Goal: Check status: Check status

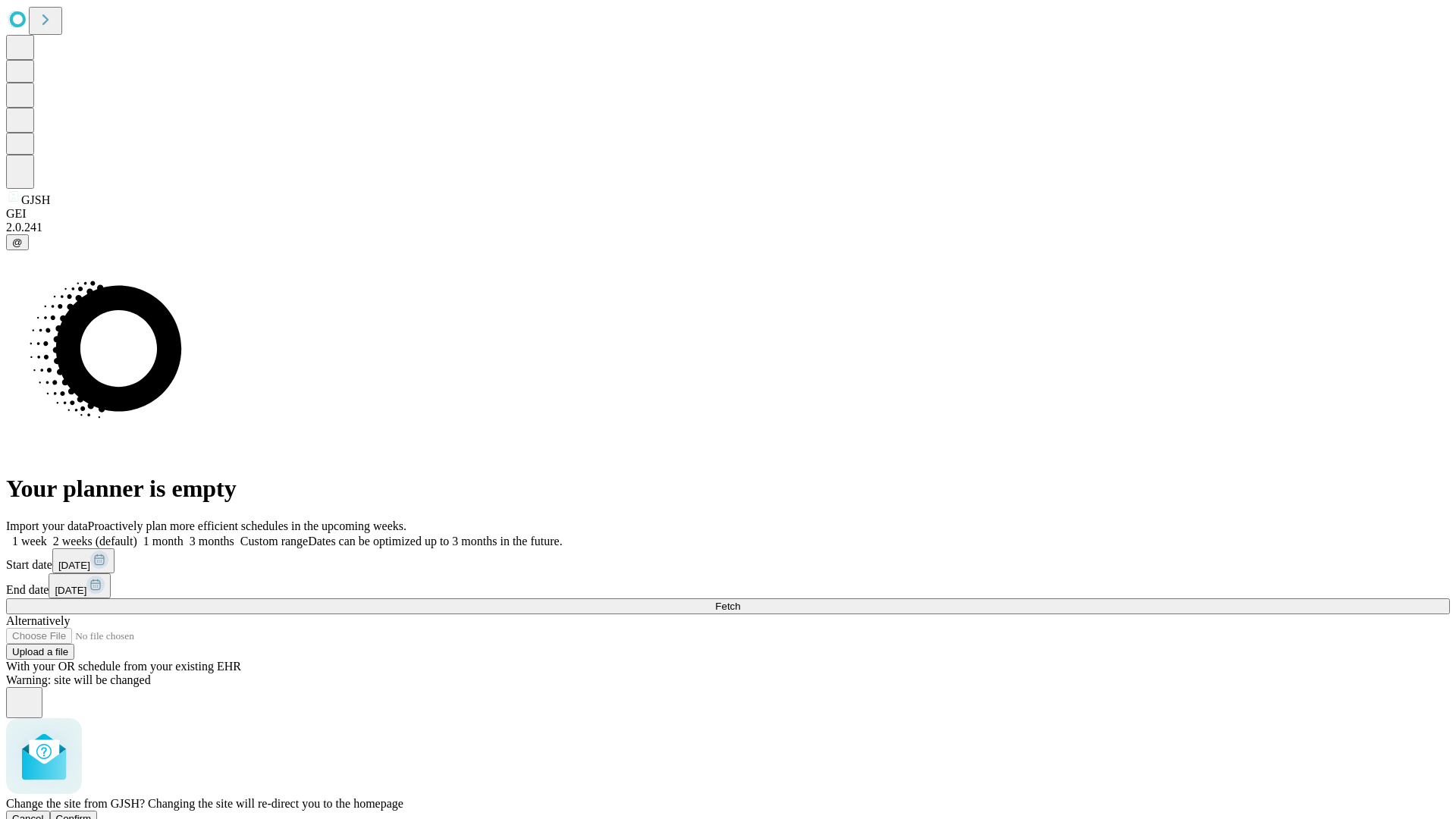
click at [92, 813] on span "Confirm" at bounding box center [74, 818] width 36 height 11
click at [138, 534] on label "2 weeks (default)" at bounding box center [92, 540] width 90 height 13
click at [740, 601] on span "Fetch" at bounding box center [727, 606] width 25 height 11
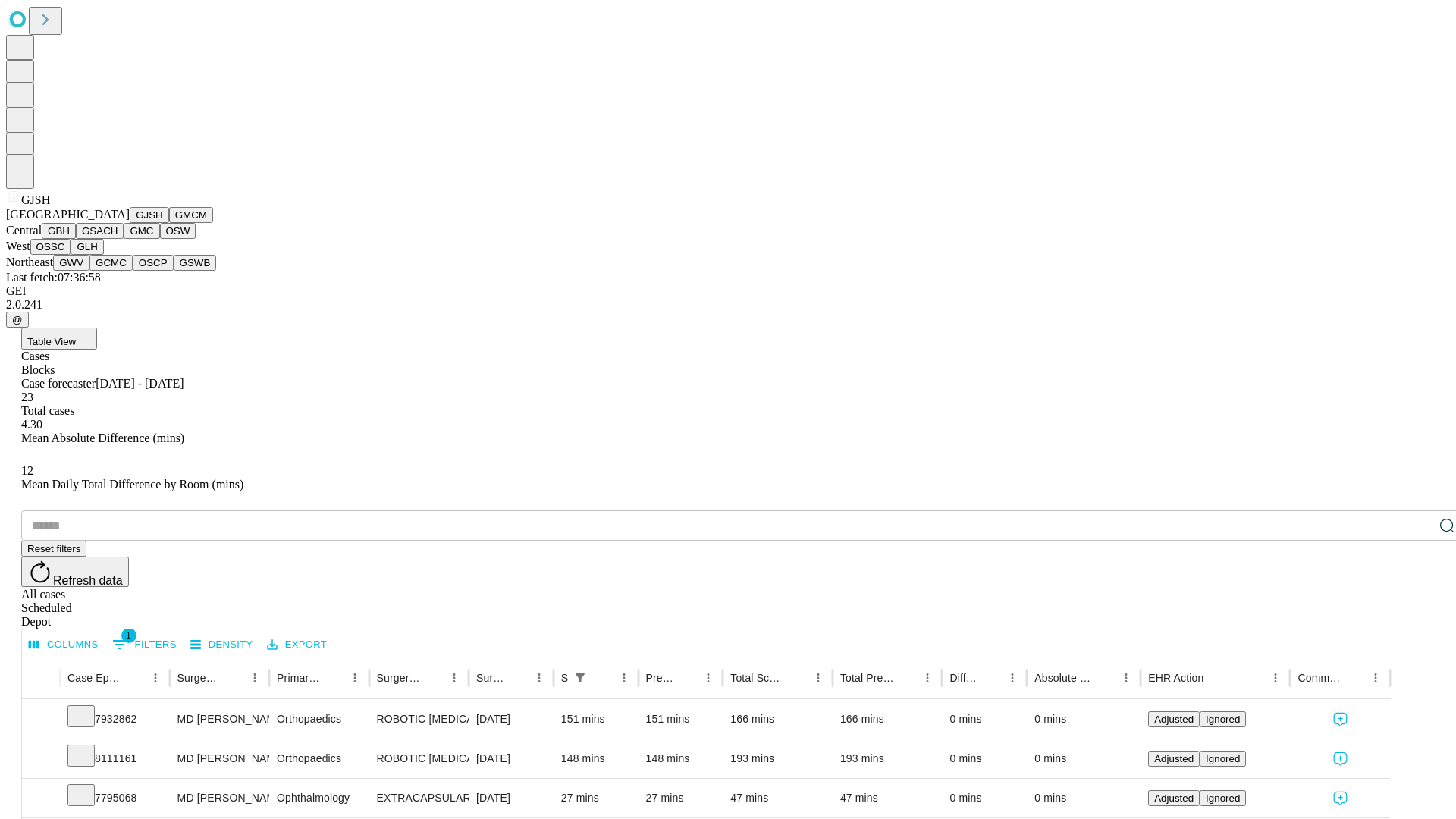
click at [169, 223] on button "GMCM" at bounding box center [191, 215] width 44 height 16
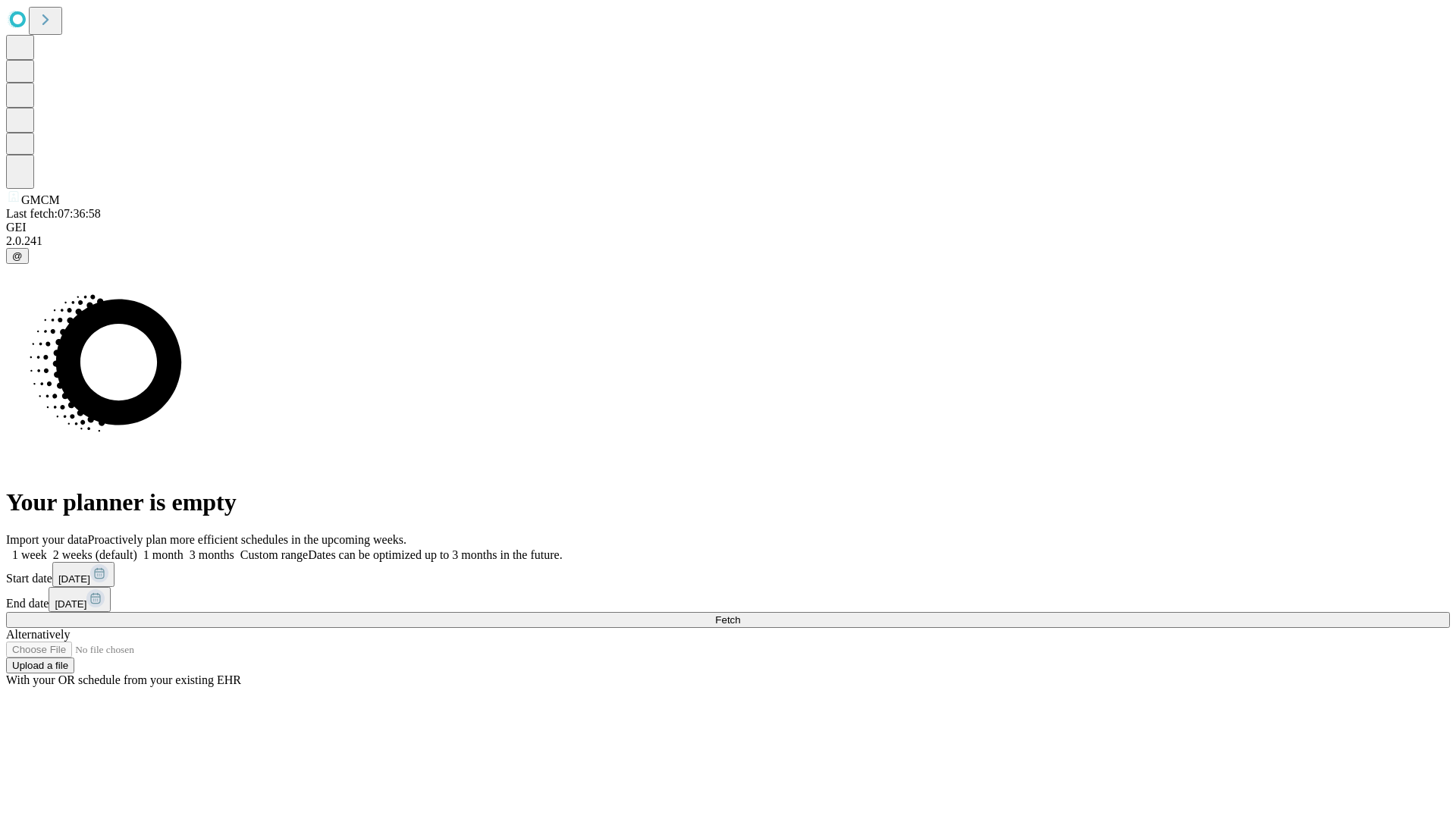
click at [138, 549] on label "2 weeks (default)" at bounding box center [92, 555] width 90 height 13
click at [740, 614] on span "Fetch" at bounding box center [727, 619] width 25 height 11
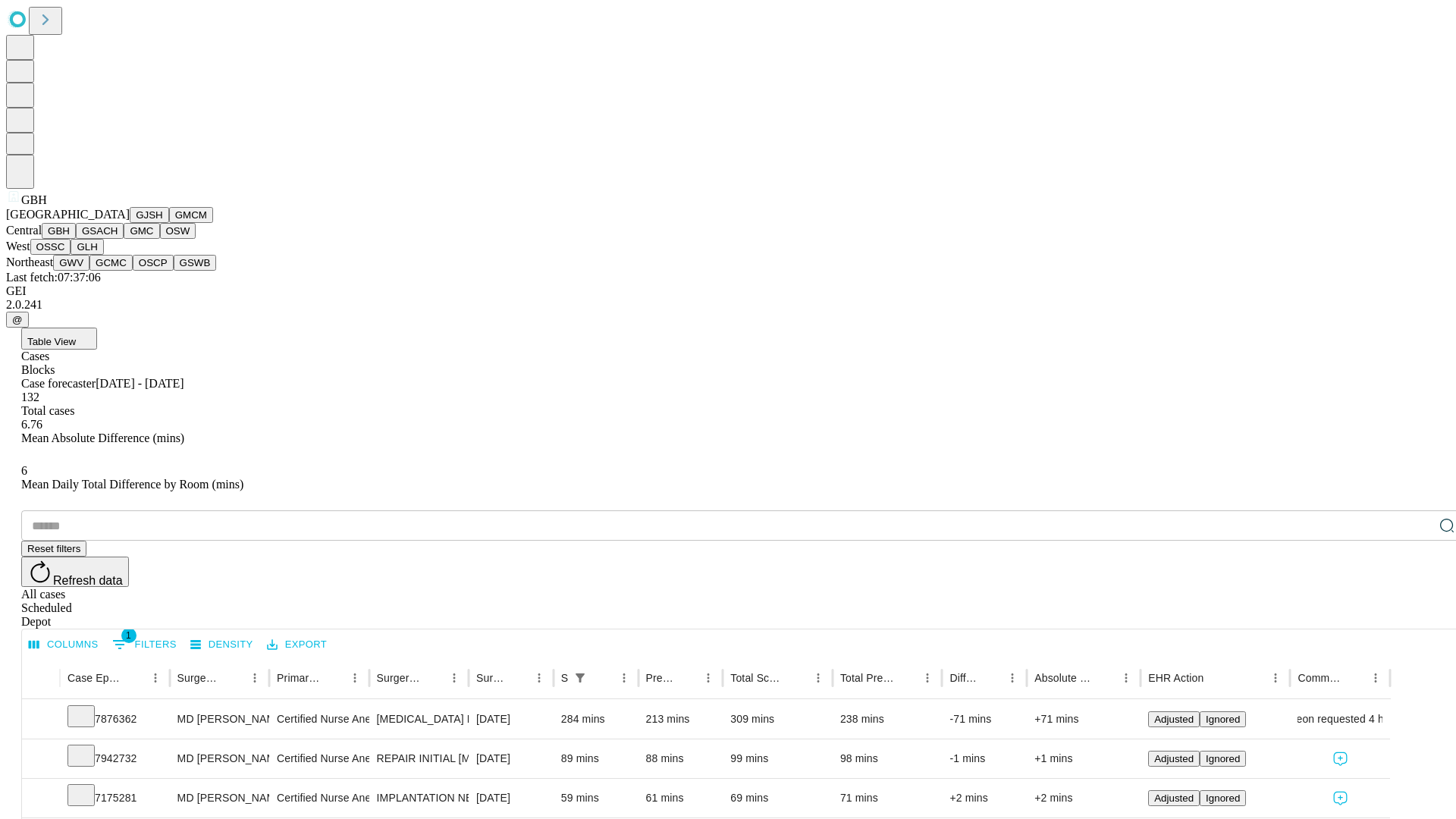
click at [117, 239] on button "GSACH" at bounding box center [99, 231] width 48 height 16
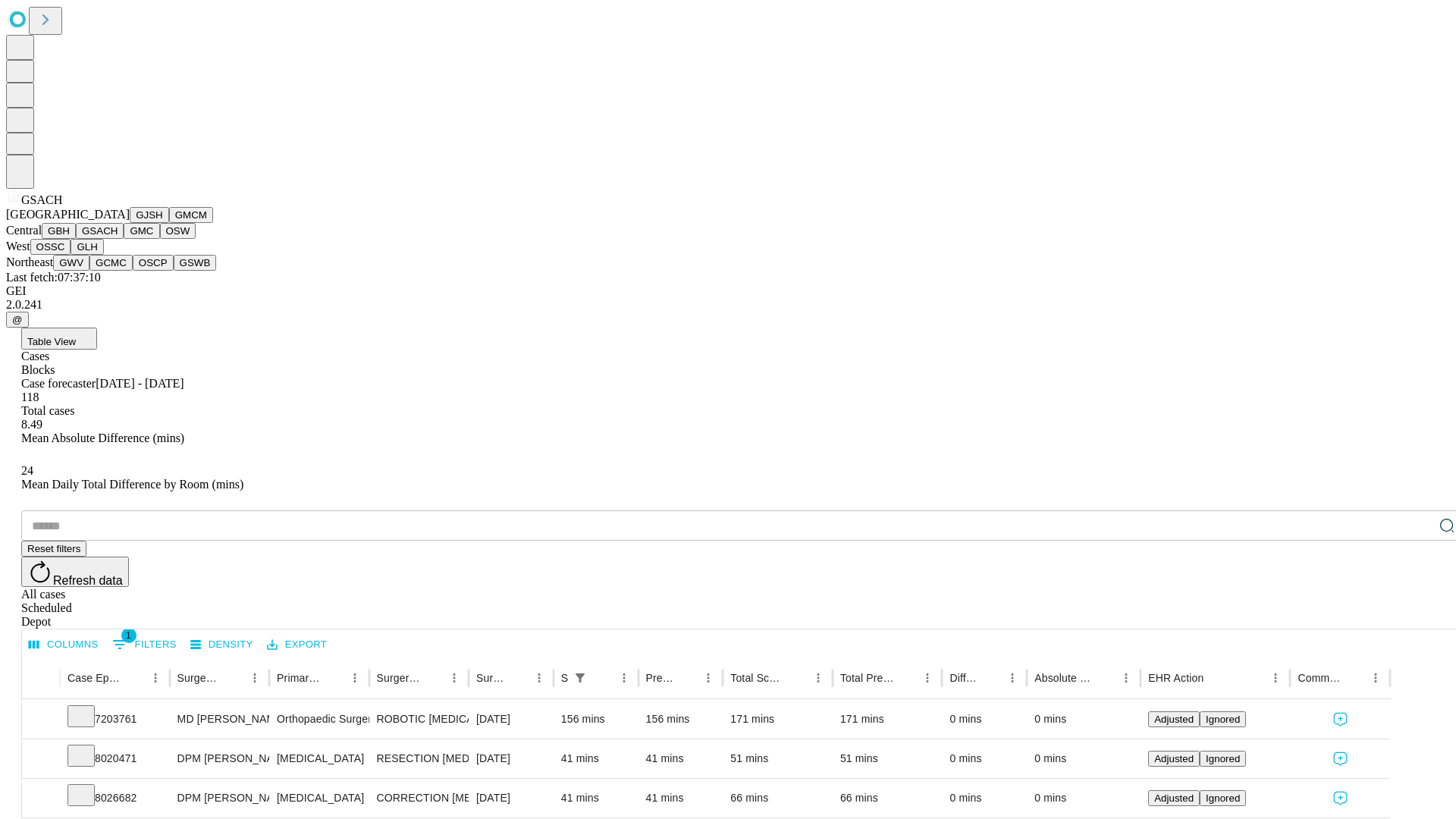
click at [124, 239] on button "GMC" at bounding box center [142, 231] width 36 height 16
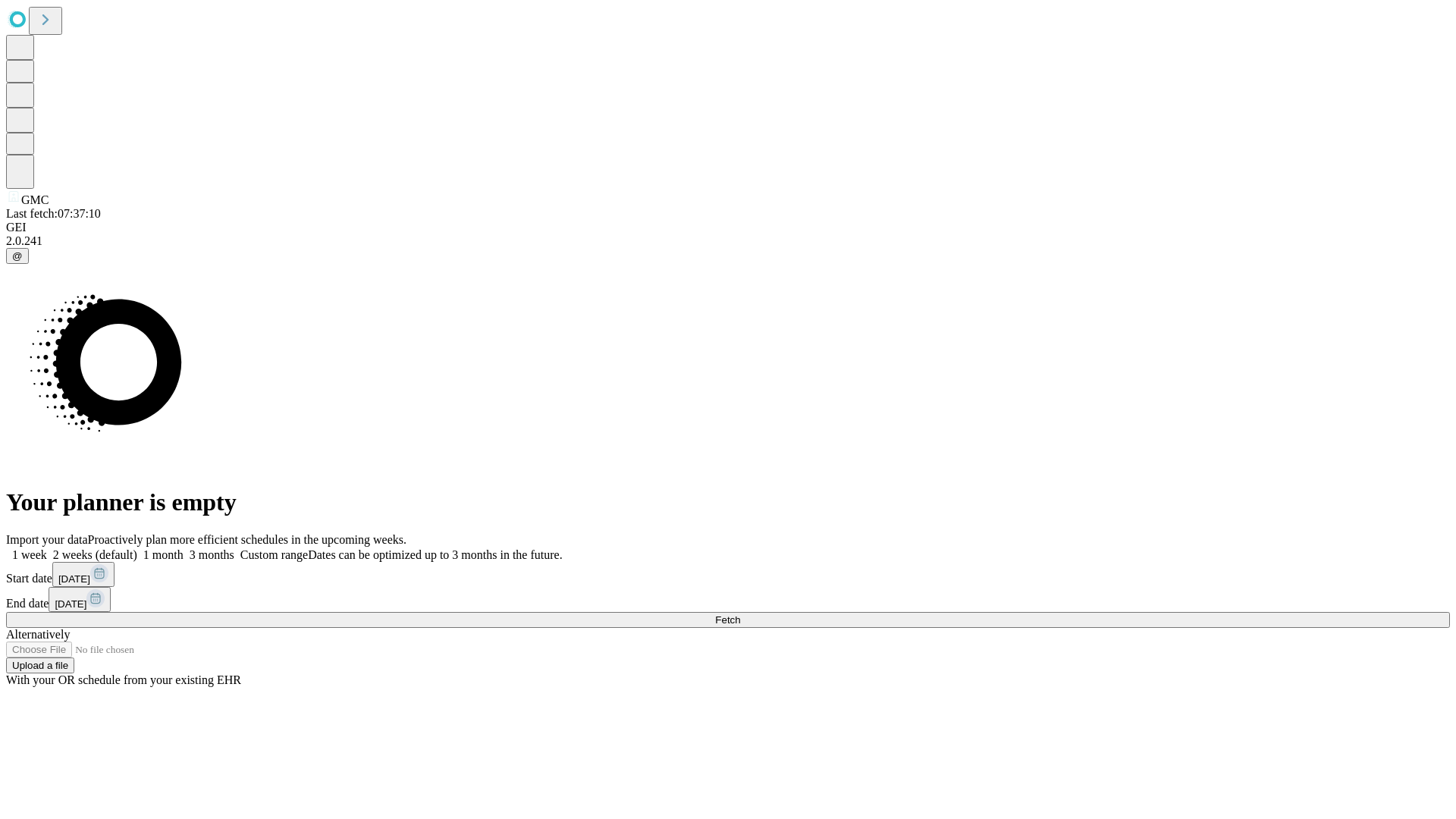
click at [138, 549] on label "2 weeks (default)" at bounding box center [92, 555] width 90 height 13
click at [740, 614] on span "Fetch" at bounding box center [727, 619] width 25 height 11
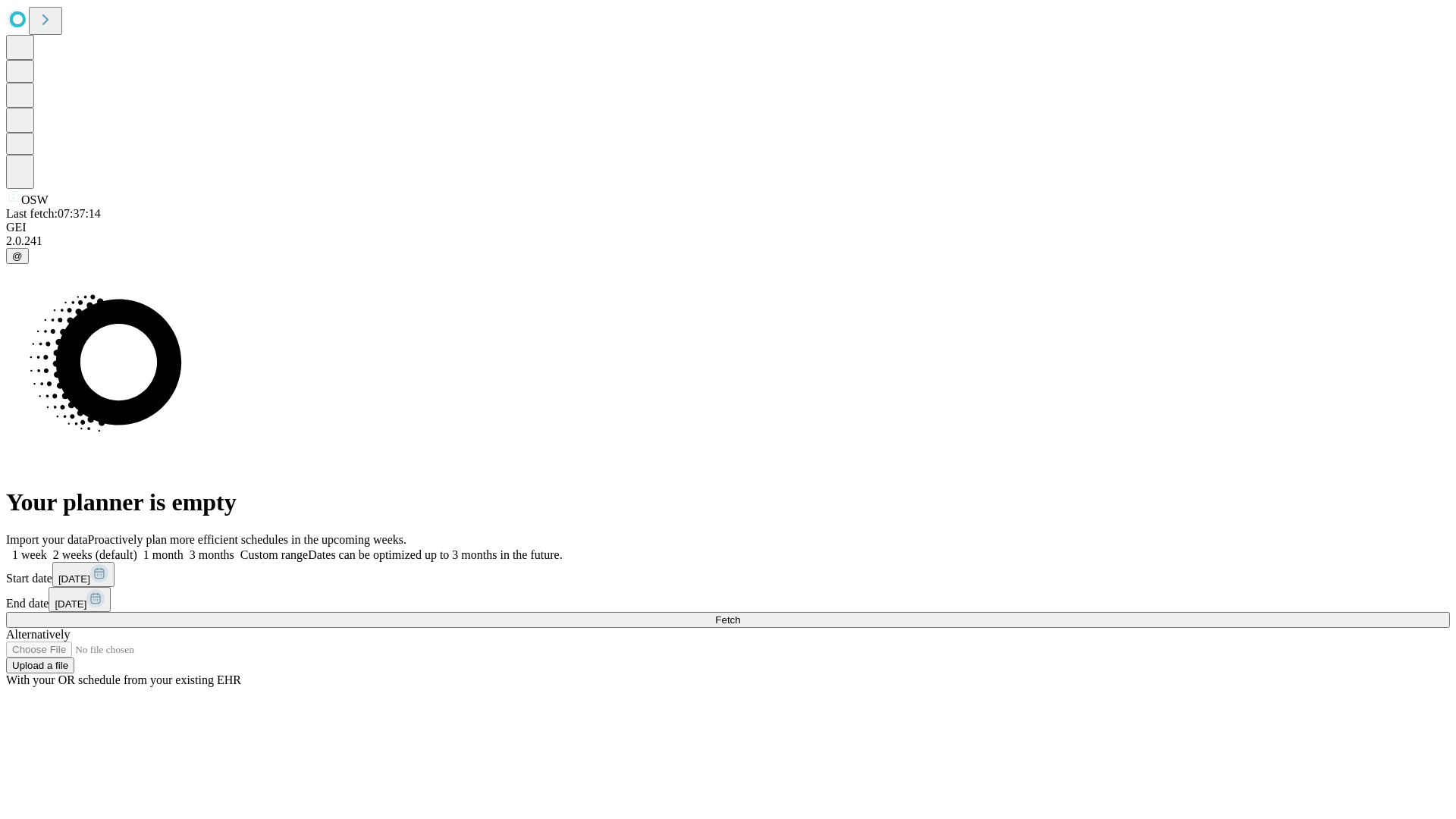
click at [138, 549] on label "2 weeks (default)" at bounding box center [92, 555] width 90 height 13
click at [740, 614] on span "Fetch" at bounding box center [727, 619] width 25 height 11
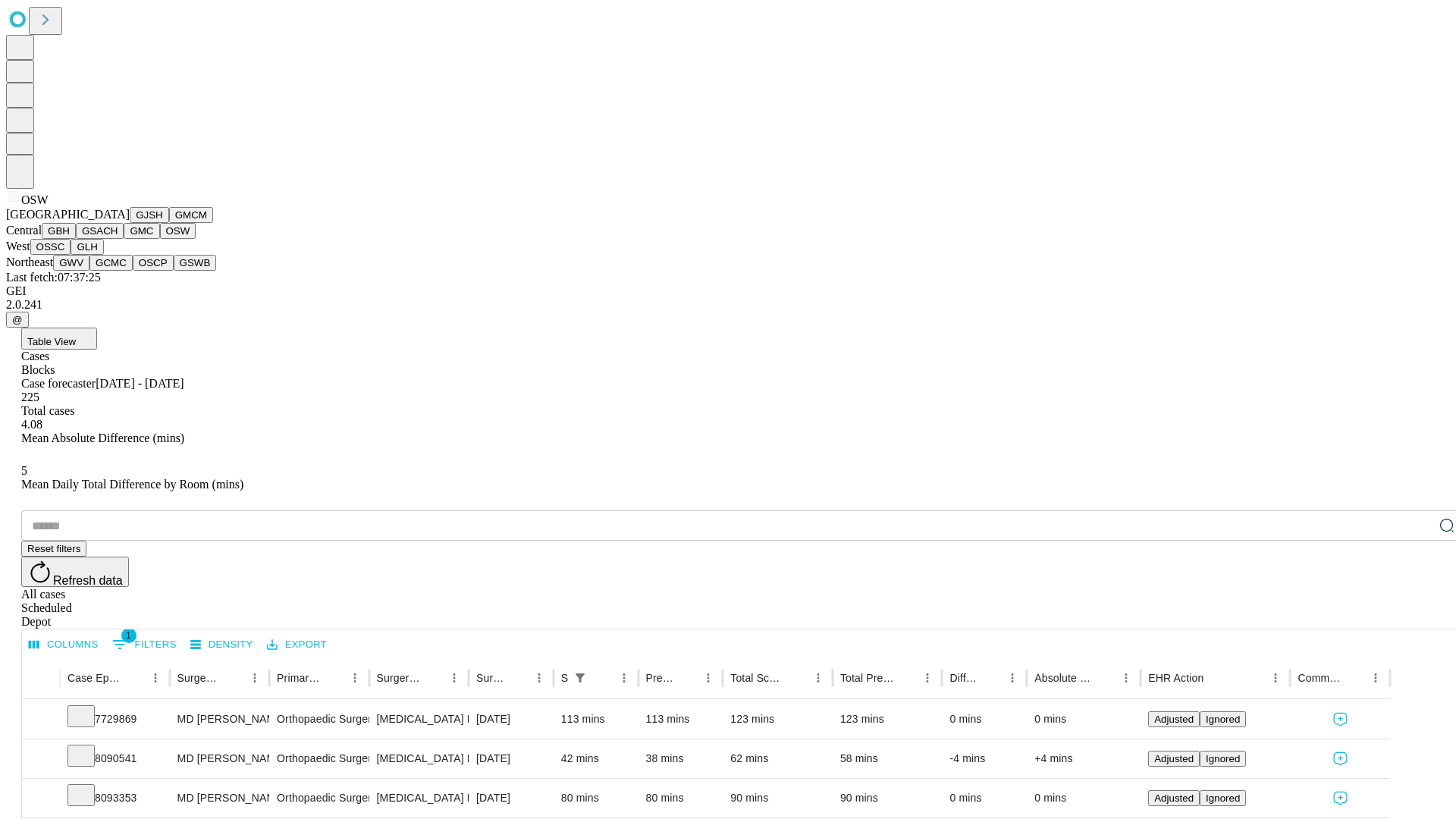
click at [71, 255] on button "OSSC" at bounding box center [51, 246] width 41 height 16
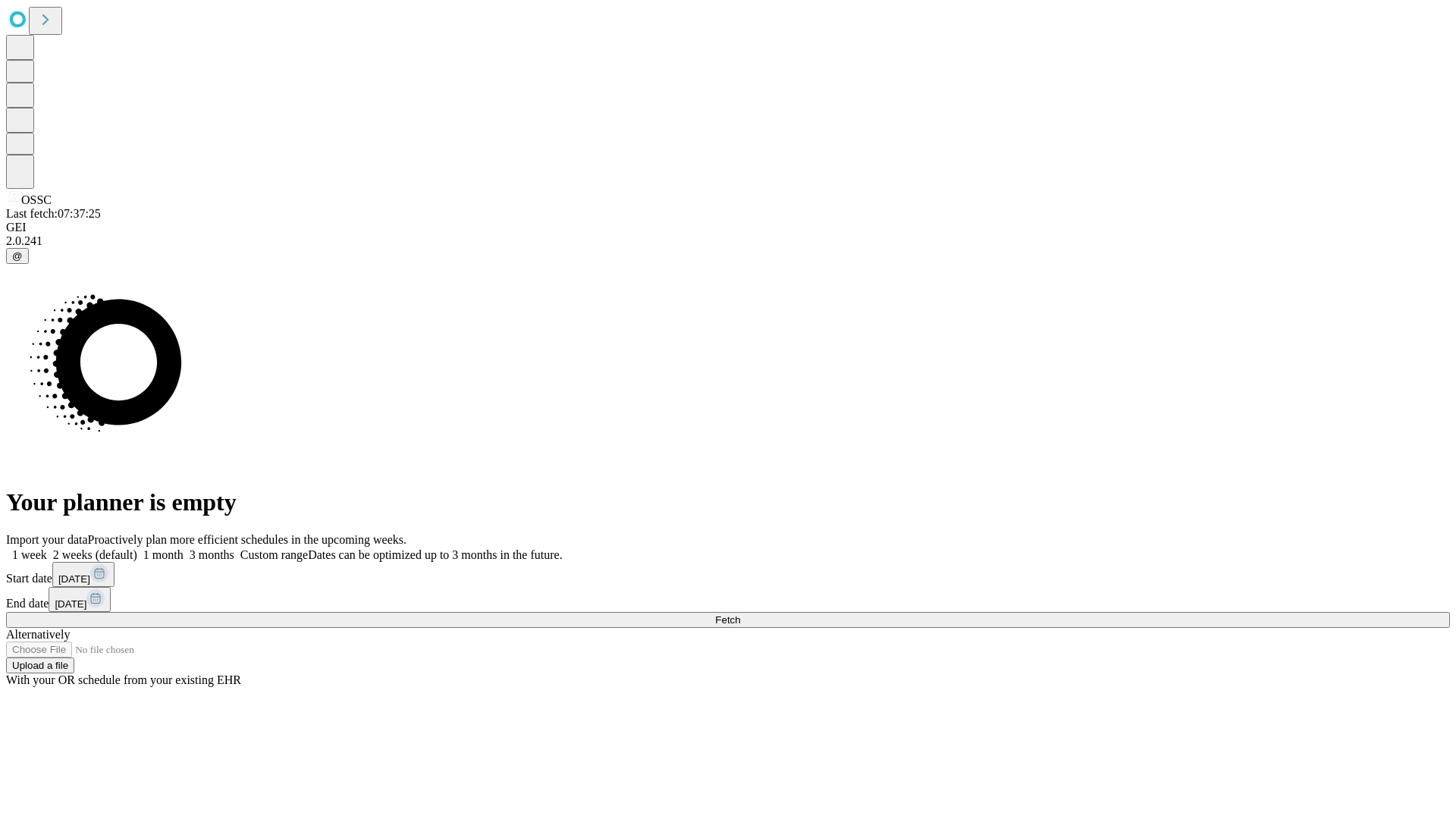
click at [138, 549] on label "2 weeks (default)" at bounding box center [92, 555] width 90 height 13
click at [740, 614] on span "Fetch" at bounding box center [727, 619] width 25 height 11
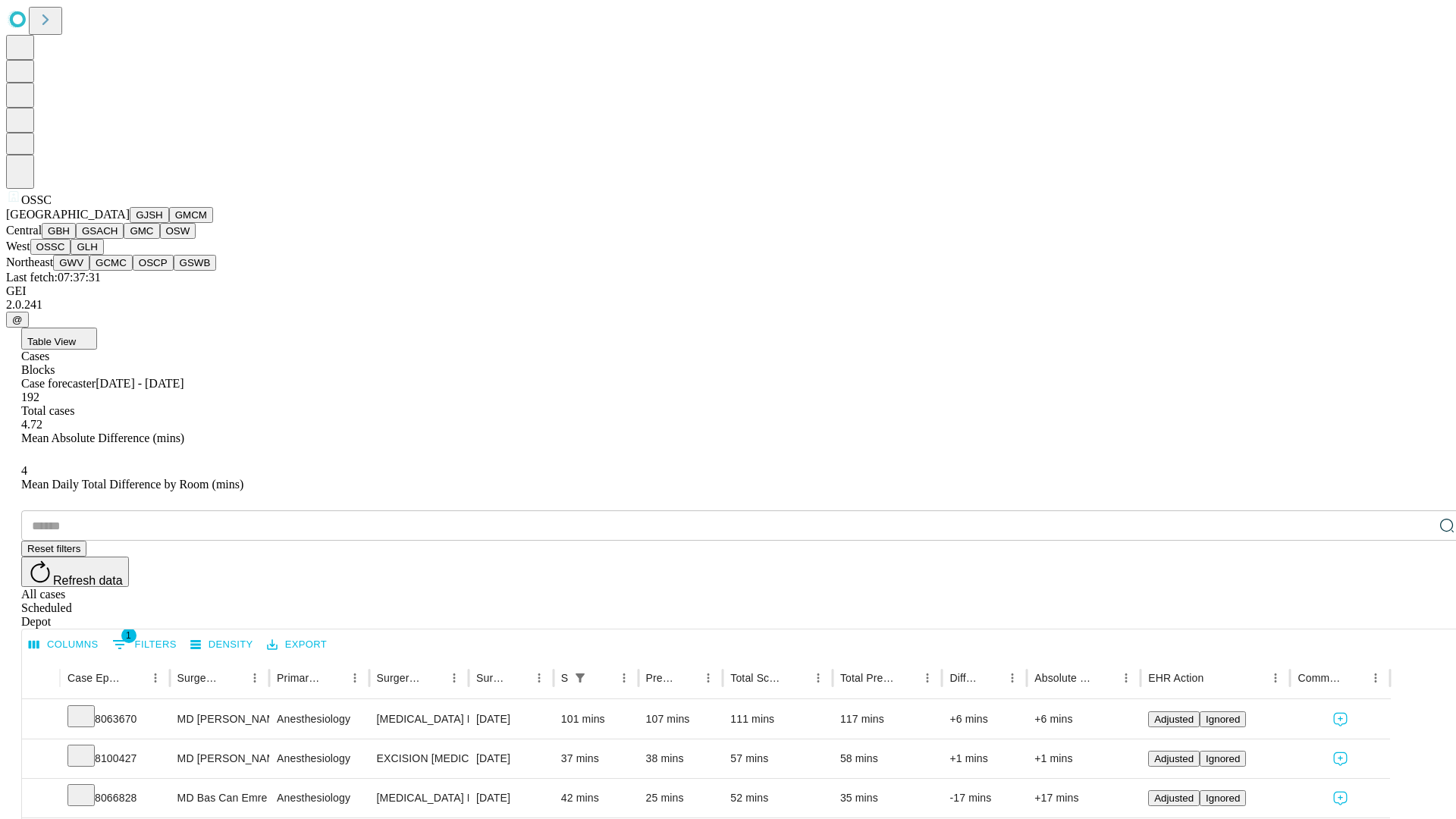
click at [103, 255] on button "GLH" at bounding box center [87, 246] width 32 height 16
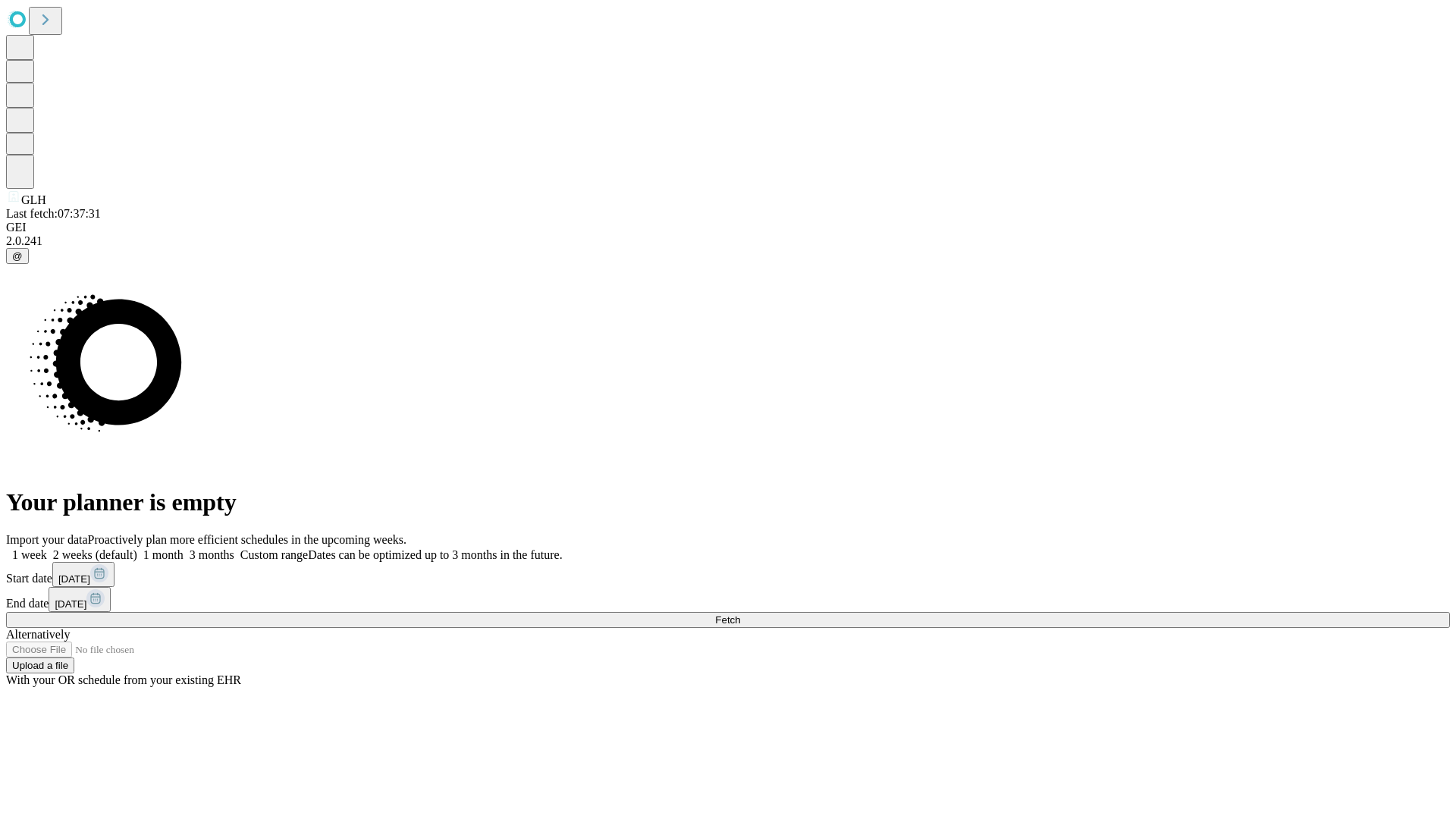
click at [138, 549] on label "2 weeks (default)" at bounding box center [92, 555] width 90 height 13
click at [740, 614] on span "Fetch" at bounding box center [727, 619] width 25 height 11
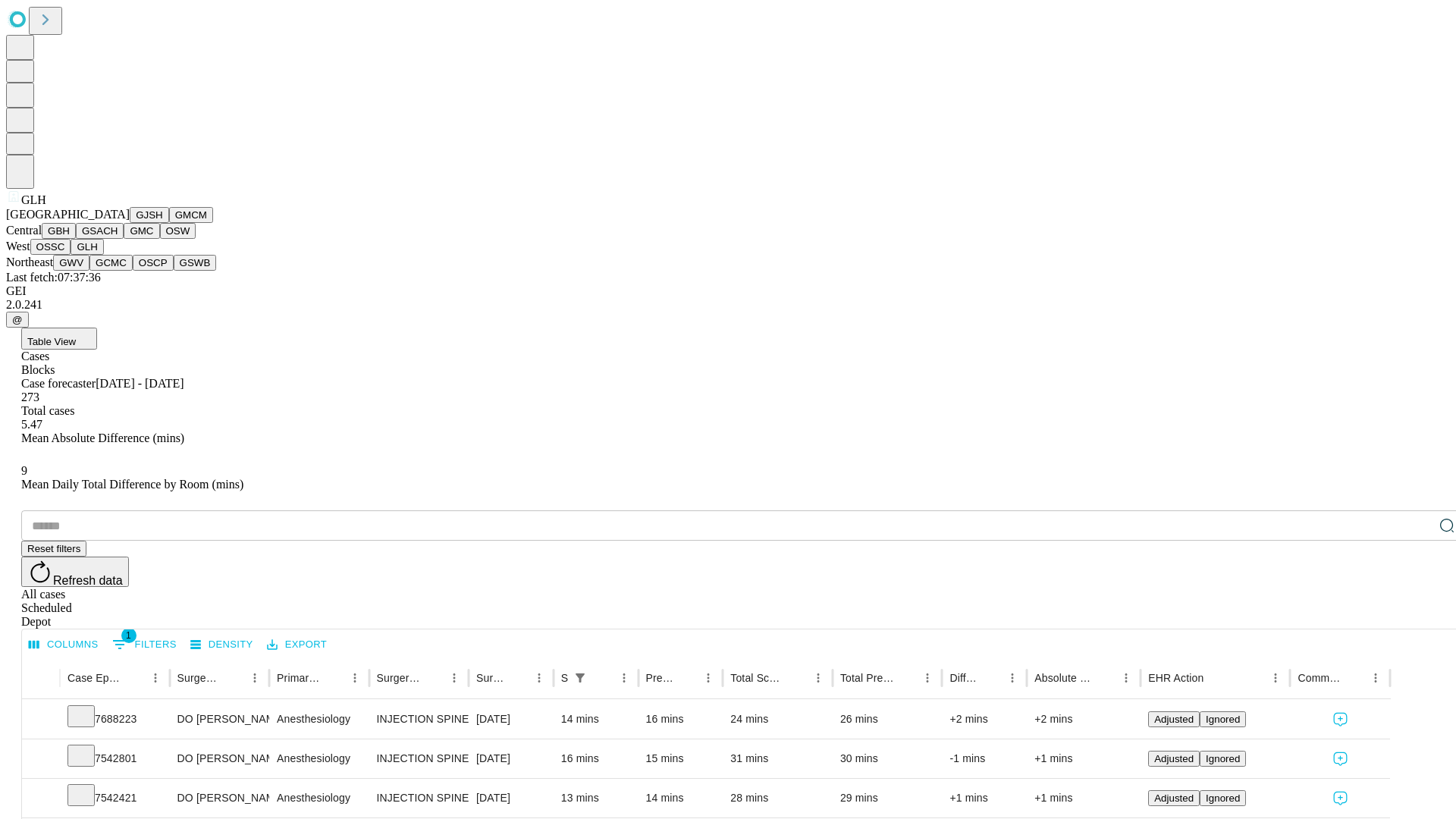
click at [89, 271] on button "GWV" at bounding box center [71, 263] width 37 height 16
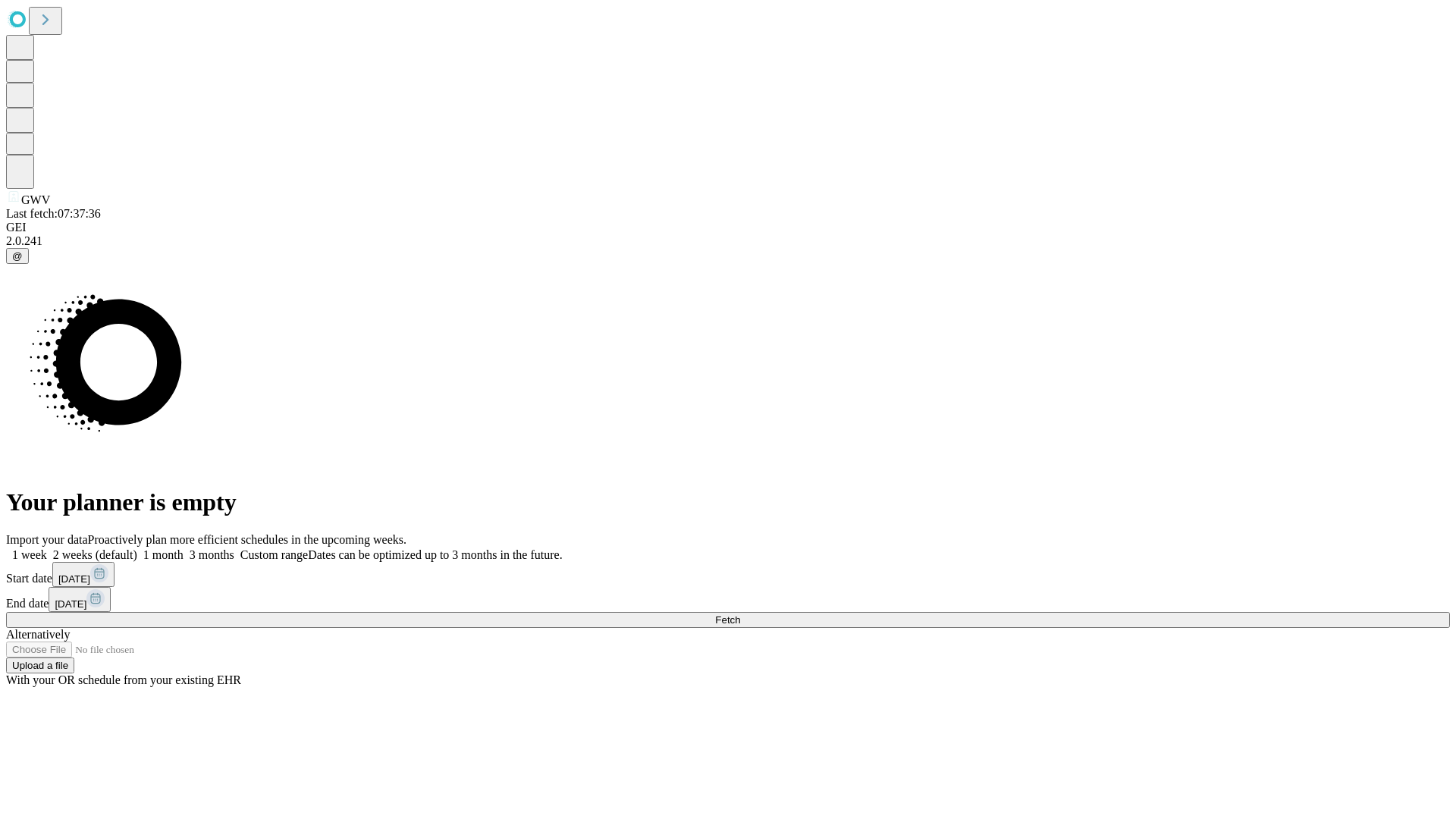
click at [740, 614] on span "Fetch" at bounding box center [727, 619] width 25 height 11
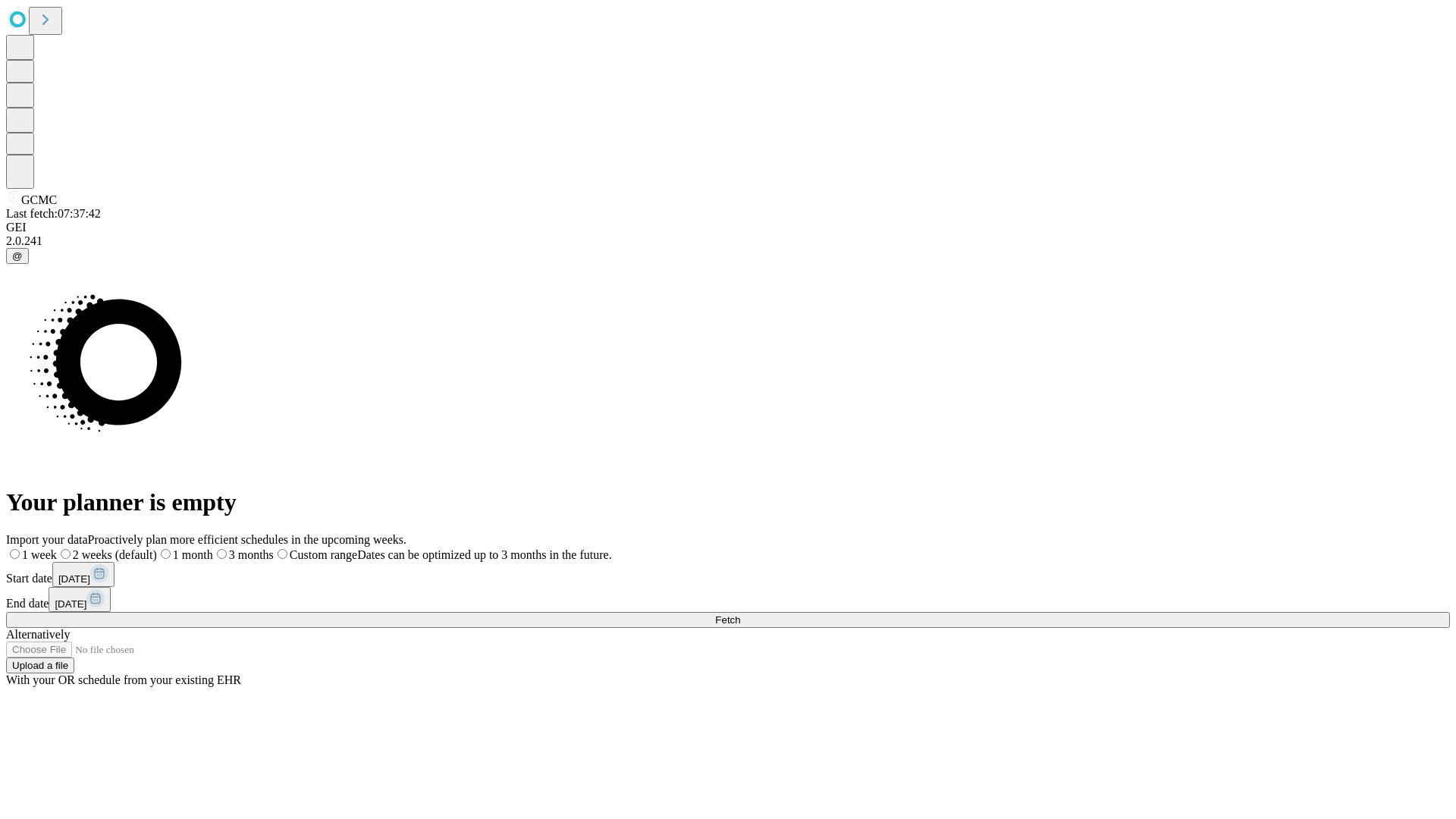
click at [157, 549] on label "2 weeks (default)" at bounding box center [107, 555] width 100 height 13
click at [740, 614] on span "Fetch" at bounding box center [727, 619] width 25 height 11
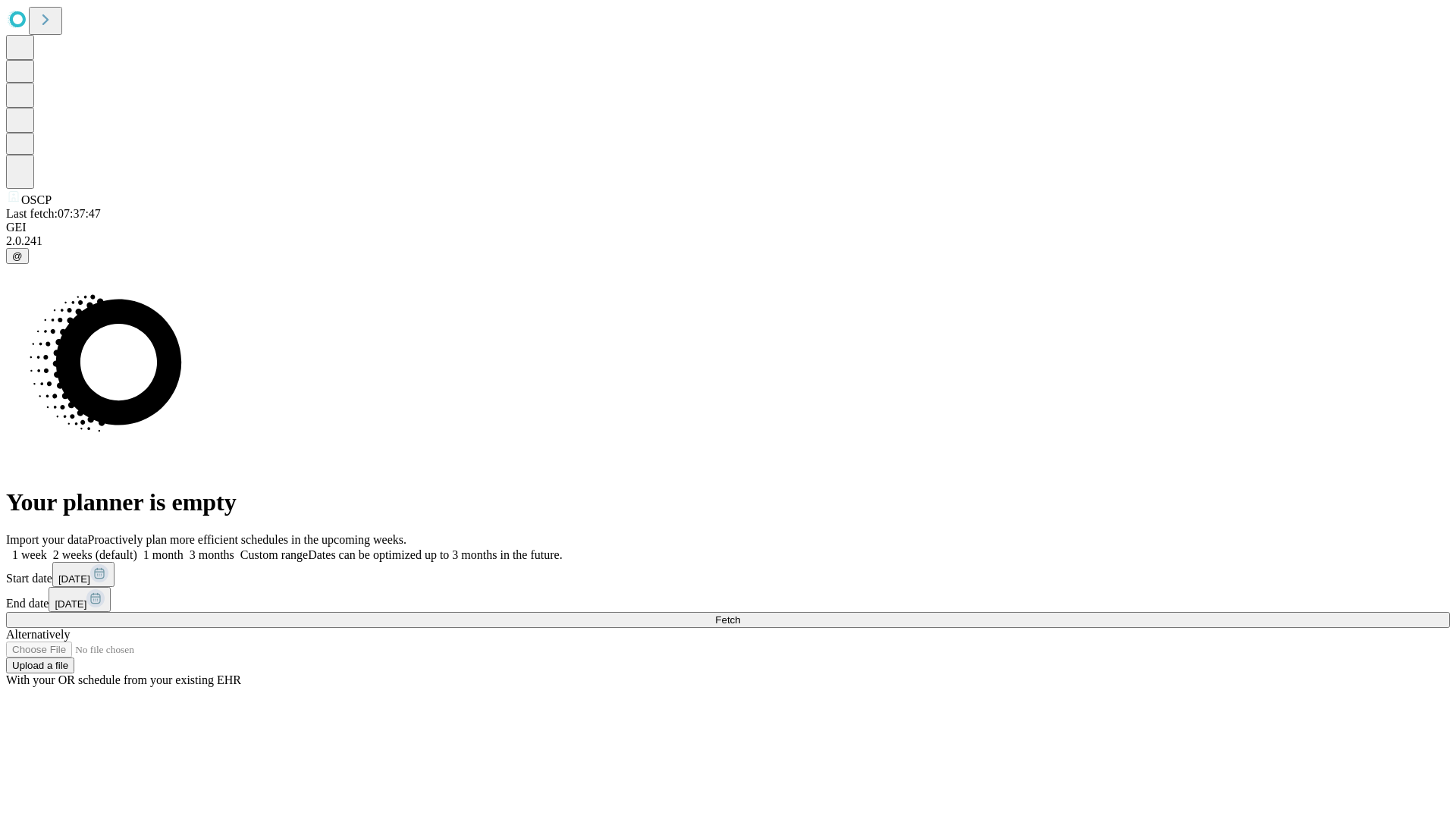
click at [138, 549] on label "2 weeks (default)" at bounding box center [92, 555] width 90 height 13
click at [740, 614] on span "Fetch" at bounding box center [727, 619] width 25 height 11
